Goal: Find specific page/section: Find specific page/section

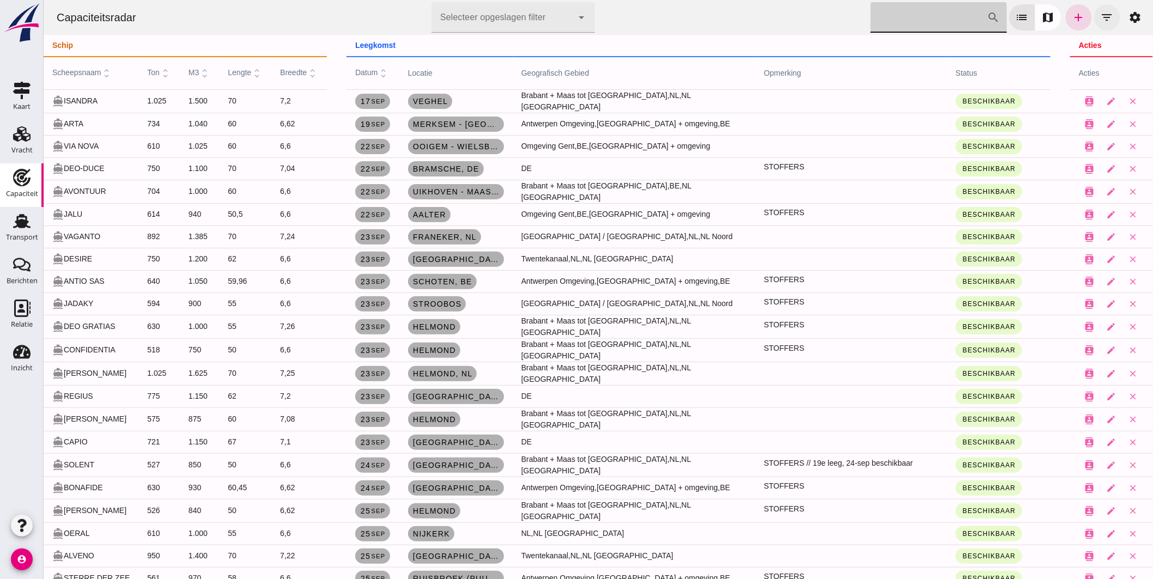
click at [1102, 22] on icon "filter_list" at bounding box center [1106, 17] width 13 height 13
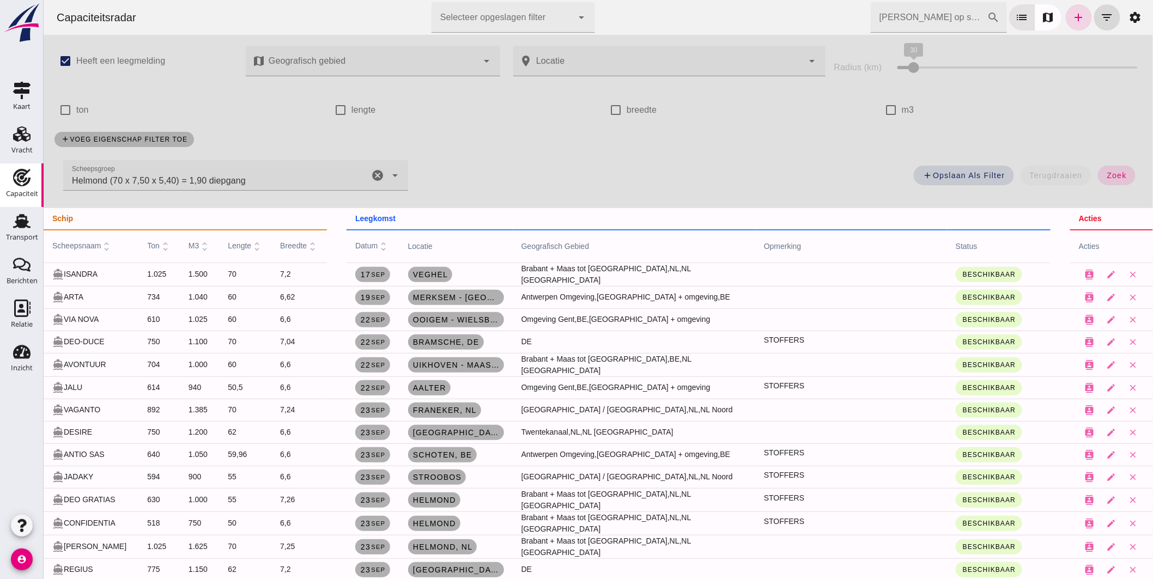
click at [373, 171] on icon "cancel" at bounding box center [377, 175] width 13 height 13
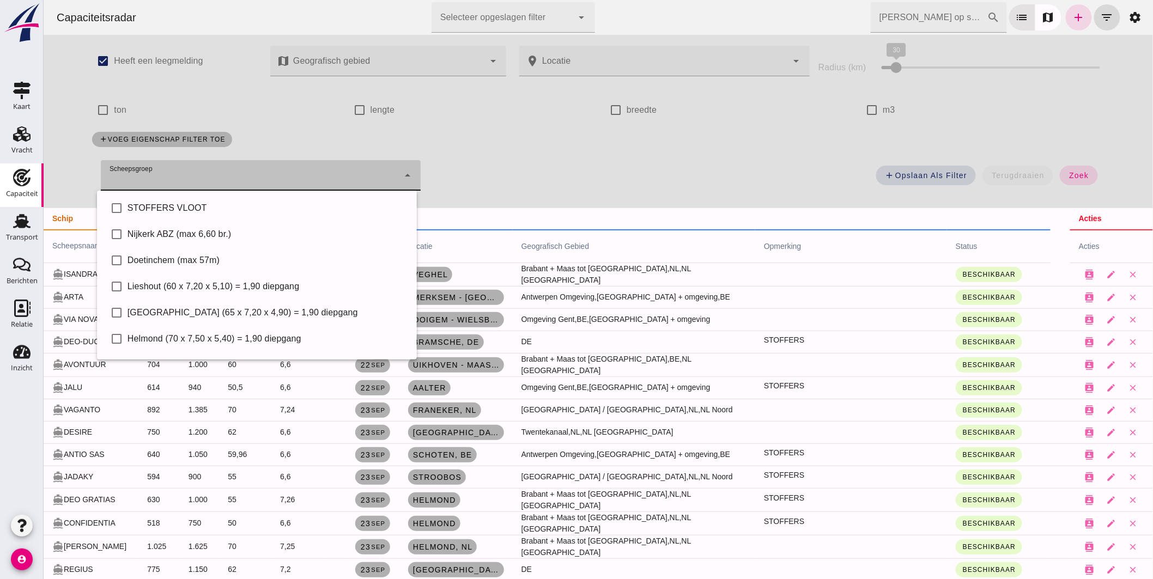
click at [271, 176] on div at bounding box center [249, 175] width 298 height 31
click at [186, 208] on div "STOFFERS VLOOT" at bounding box center [267, 208] width 281 height 13
type input "STOFFERS VLOOT"
checkbox input "true"
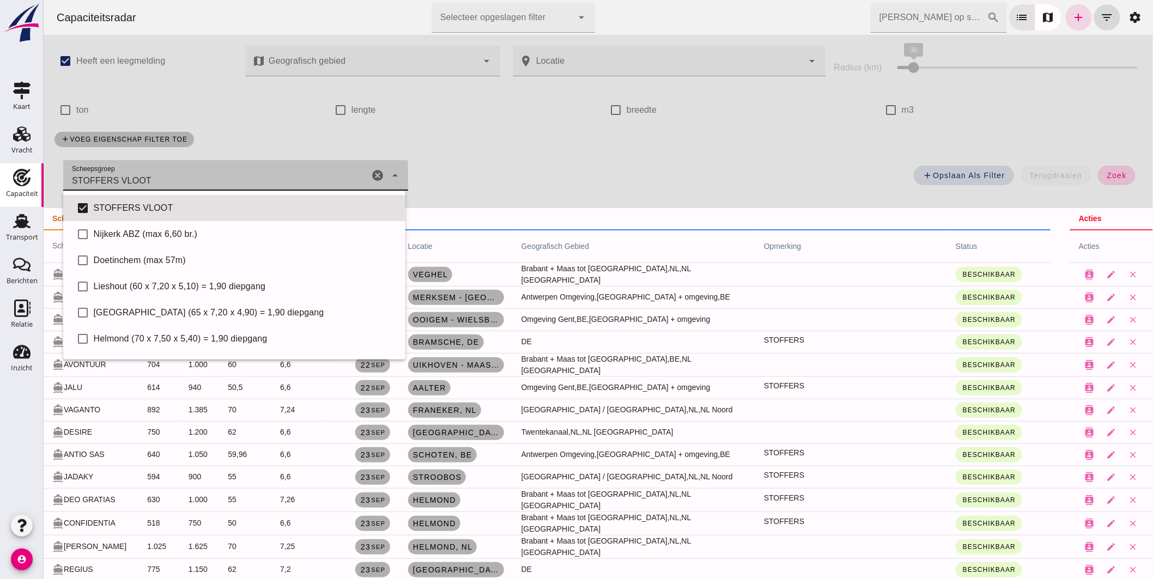
click at [1113, 177] on span "zoek" at bounding box center [1116, 175] width 20 height 9
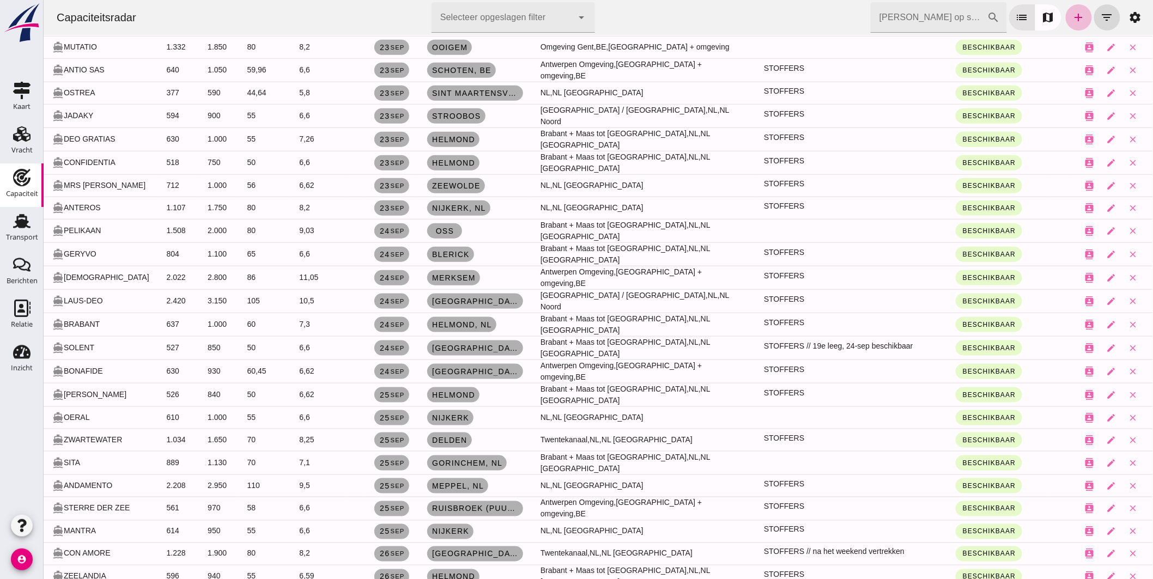
scroll to position [302, 0]
